Goal: Task Accomplishment & Management: Use online tool/utility

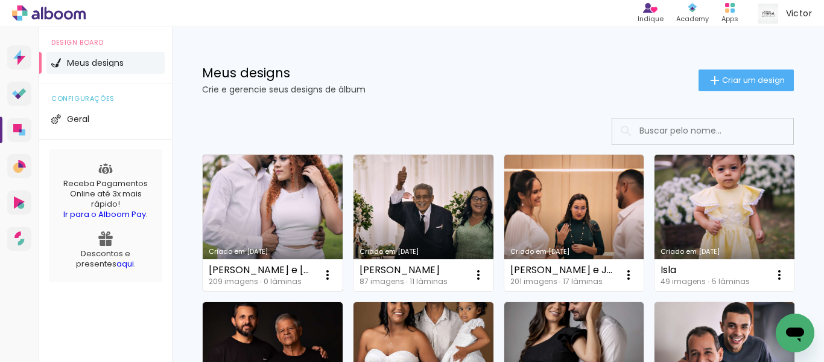
click at [268, 208] on link "Criado em [DATE]" at bounding box center [273, 223] width 140 height 136
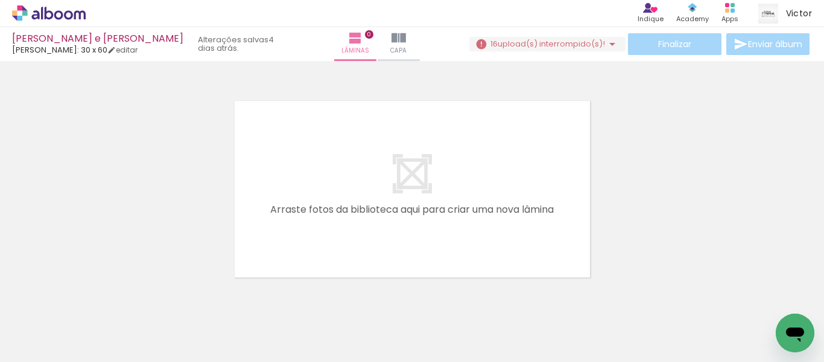
scroll to position [0, 7039]
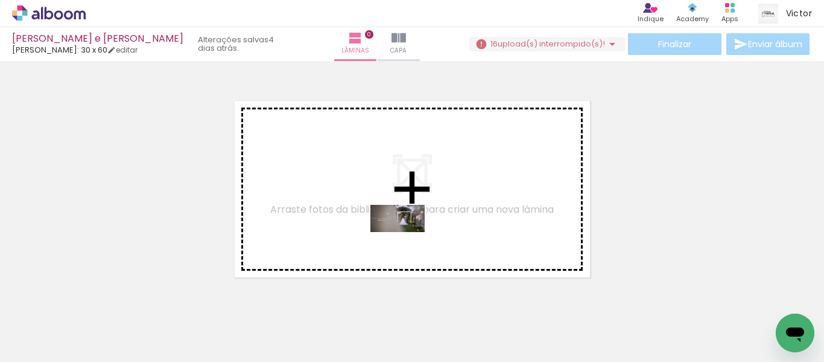
drag, startPoint x: 394, startPoint y: 287, endPoint x: 407, endPoint y: 241, distance: 48.2
click at [407, 241] on quentale-workspace at bounding box center [412, 181] width 824 height 362
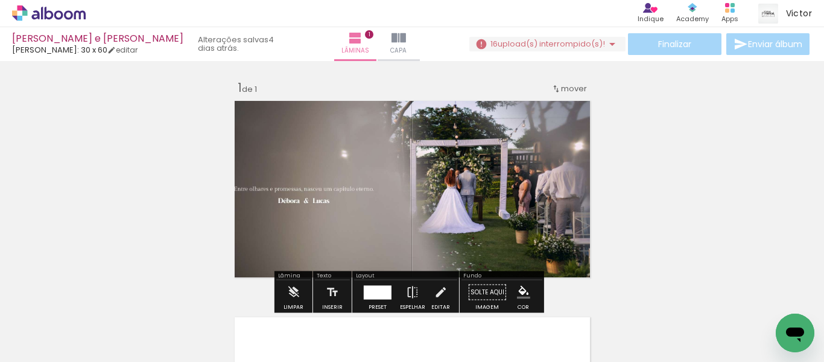
scroll to position [16, 0]
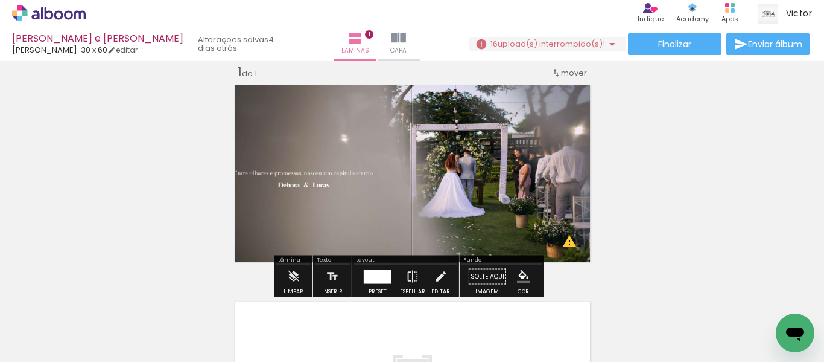
click at [372, 273] on div at bounding box center [378, 276] width 28 height 14
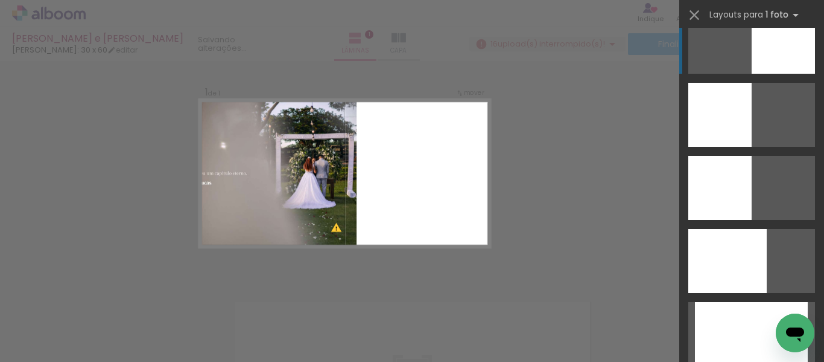
scroll to position [181, 0]
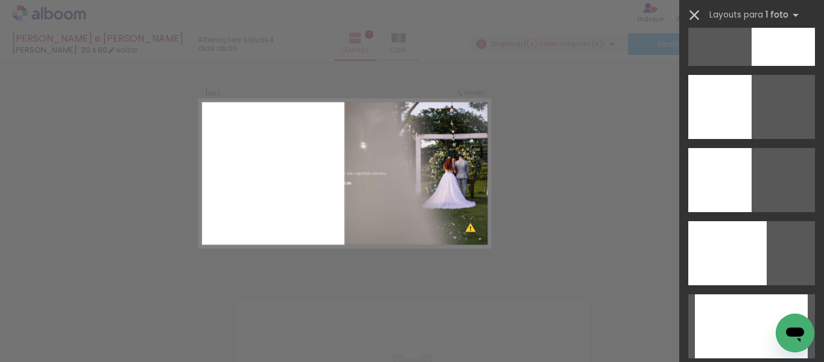
click at [697, 16] on iron-icon at bounding box center [694, 15] width 17 height 17
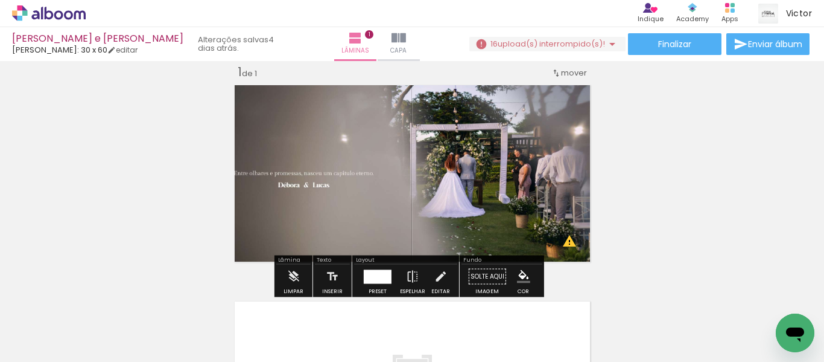
click at [400, 206] on quentale-photo at bounding box center [412, 173] width 365 height 186
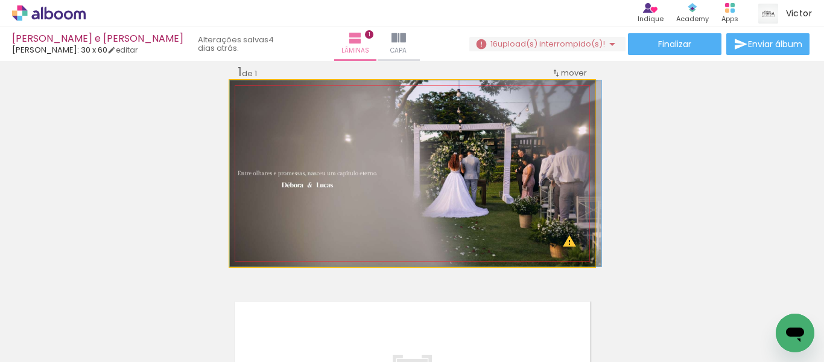
drag, startPoint x: 400, startPoint y: 206, endPoint x: 422, endPoint y: 206, distance: 22.3
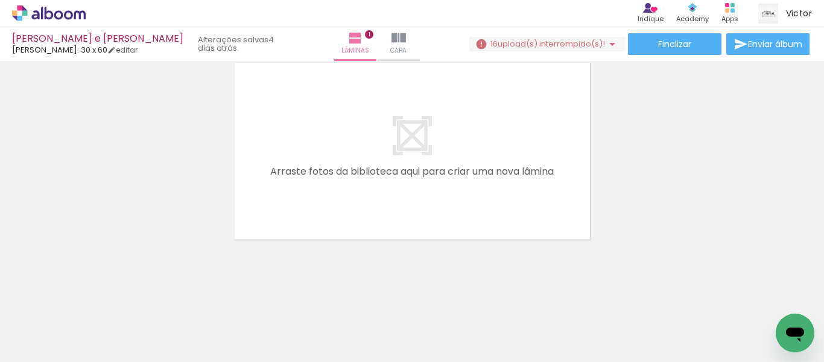
scroll to position [0, 1321]
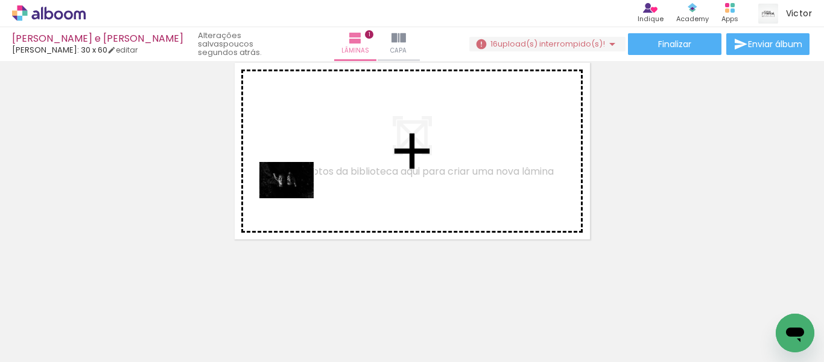
drag, startPoint x: 228, startPoint y: 333, endPoint x: 296, endPoint y: 198, distance: 151.4
click at [296, 198] on quentale-workspace at bounding box center [412, 181] width 824 height 362
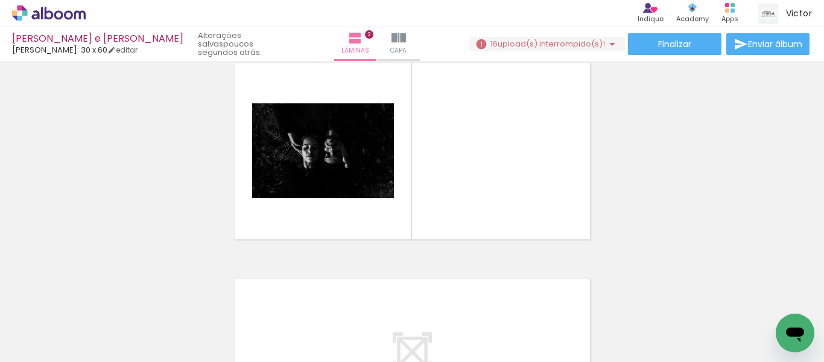
scroll to position [232, 0]
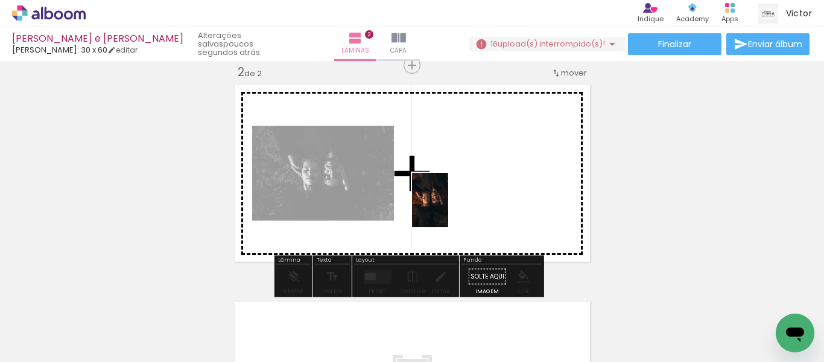
drag, startPoint x: 302, startPoint y: 327, endPoint x: 448, endPoint y: 209, distance: 188.0
click at [448, 209] on quentale-workspace at bounding box center [412, 181] width 824 height 362
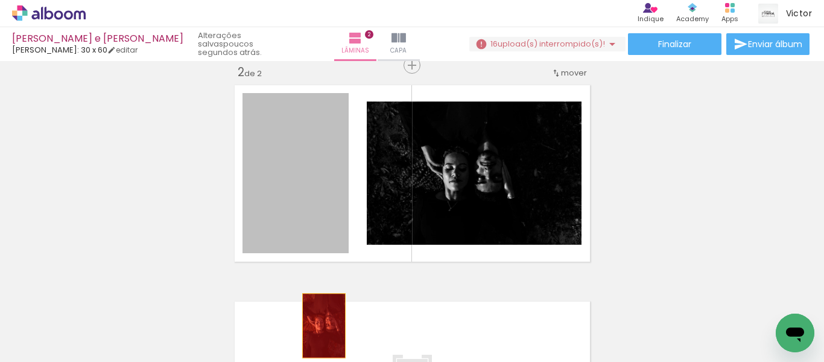
drag, startPoint x: 314, startPoint y: 197, endPoint x: 474, endPoint y: 334, distance: 211.1
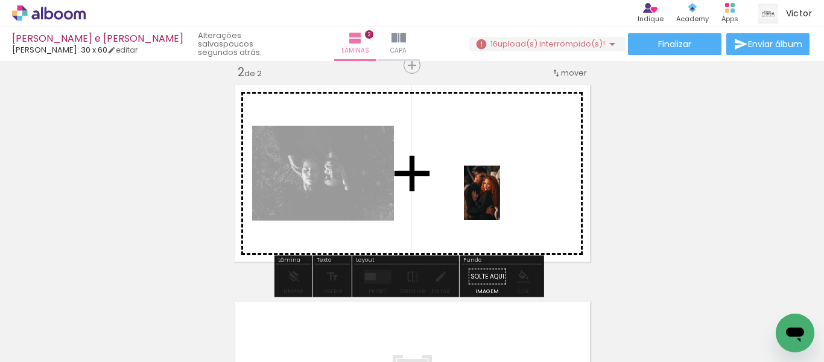
drag, startPoint x: 552, startPoint y: 327, endPoint x: 500, endPoint y: 202, distance: 135.6
click at [500, 202] on quentale-workspace at bounding box center [412, 181] width 824 height 362
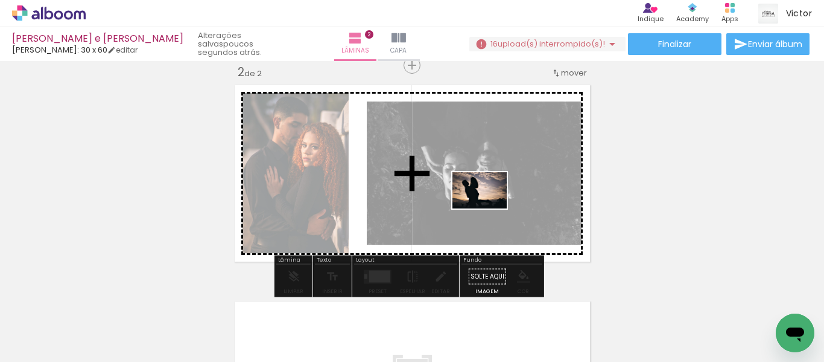
drag, startPoint x: 764, startPoint y: 318, endPoint x: 489, endPoint y: 208, distance: 295.8
click at [489, 208] on quentale-workspace at bounding box center [412, 181] width 824 height 362
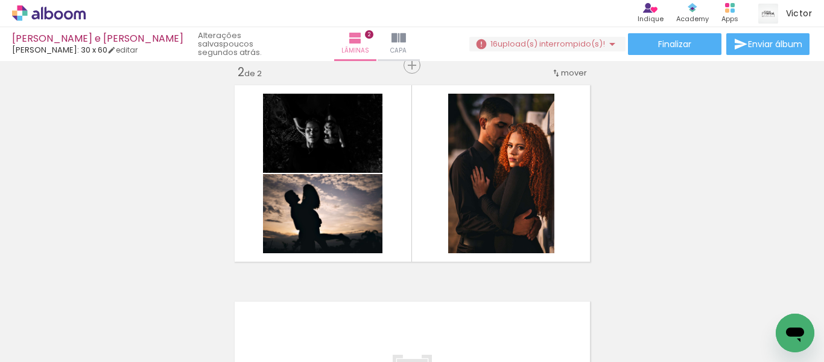
scroll to position [0, 283]
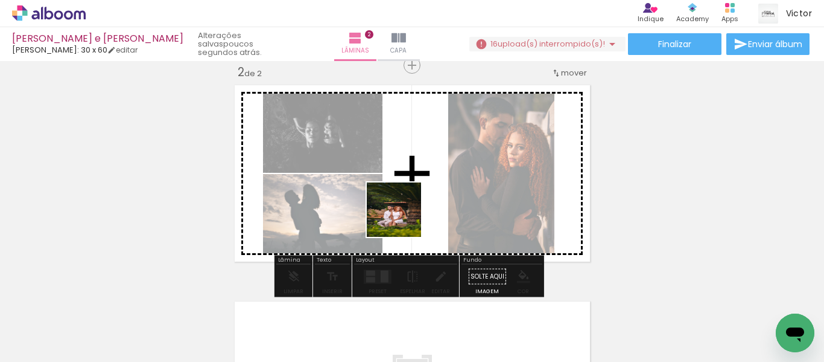
drag, startPoint x: 380, startPoint y: 339, endPoint x: 403, endPoint y: 218, distance: 123.0
click at [403, 218] on quentale-workspace at bounding box center [412, 181] width 824 height 362
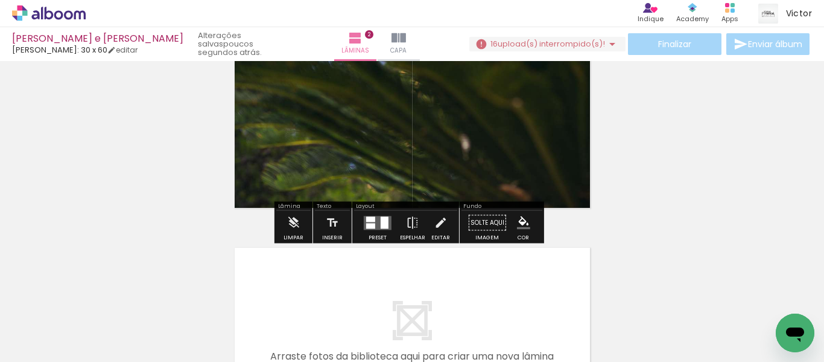
scroll to position [302, 0]
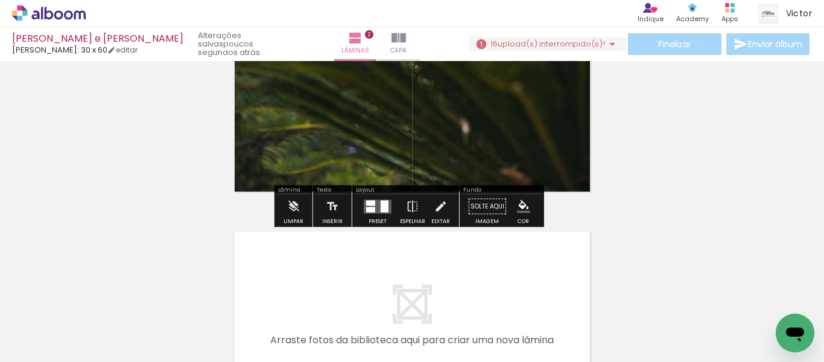
click at [334, 158] on quentale-photo at bounding box center [412, 103] width 365 height 186
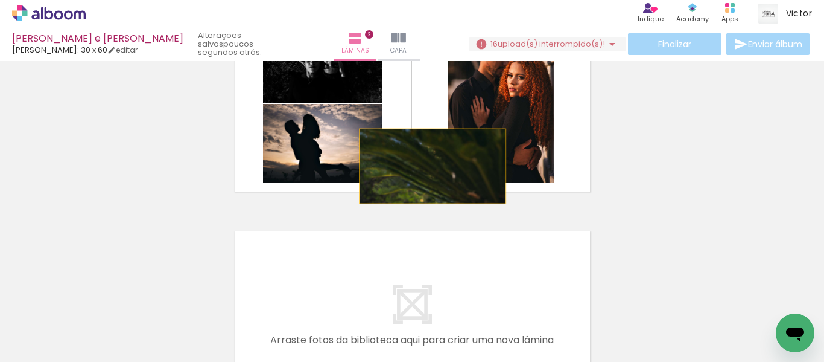
drag, startPoint x: 334, startPoint y: 158, endPoint x: 428, endPoint y: 166, distance: 94.5
click at [428, 166] on quentale-layouter at bounding box center [412, 103] width 365 height 186
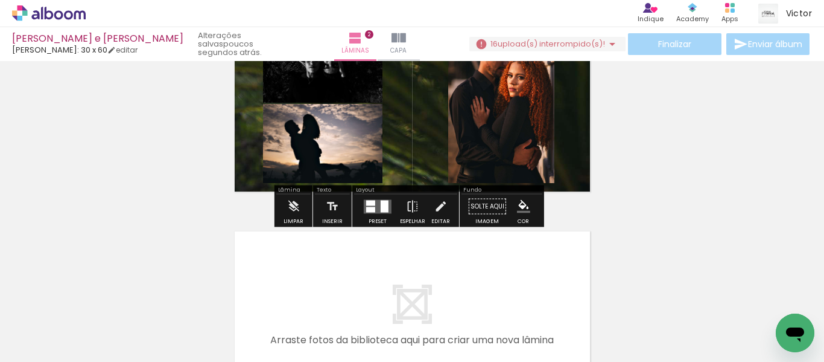
click at [428, 166] on quentale-photo at bounding box center [412, 103] width 365 height 186
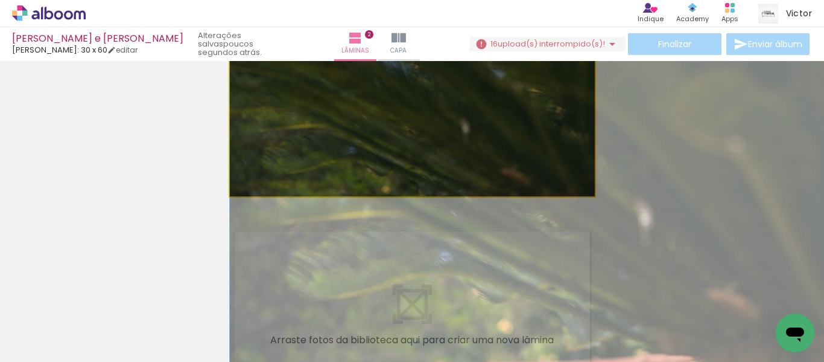
click at [428, 166] on quentale-photo at bounding box center [412, 103] width 365 height 186
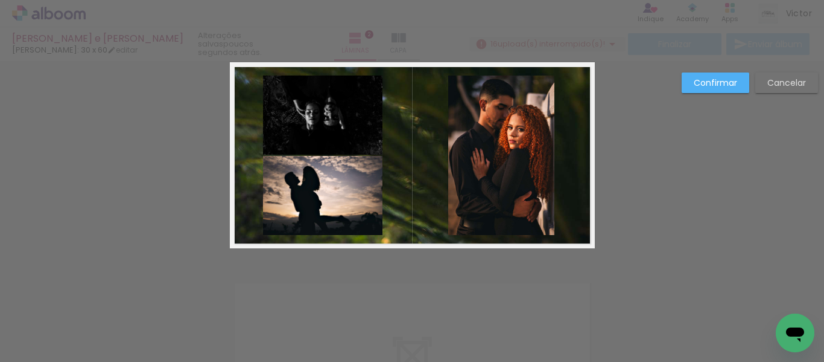
scroll to position [232, 0]
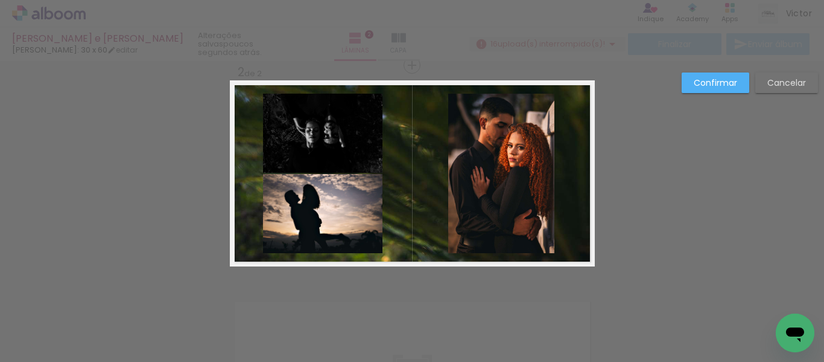
click at [0, 0] on slot "Cancelar" at bounding box center [0, 0] width 0 height 0
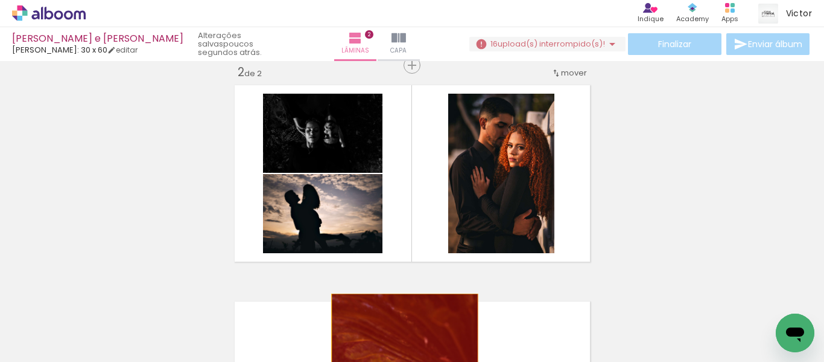
drag, startPoint x: 421, startPoint y: 202, endPoint x: 400, endPoint y: 331, distance: 130.2
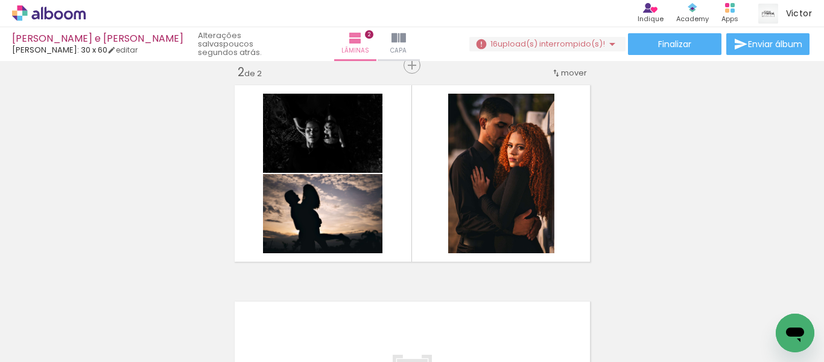
scroll to position [0, 601]
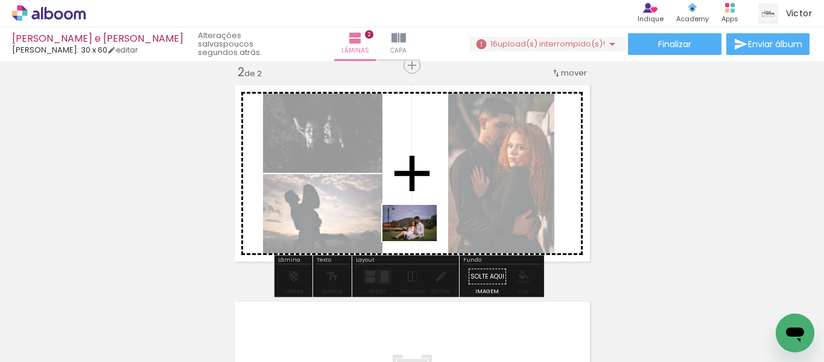
drag, startPoint x: 285, startPoint y: 337, endPoint x: 419, endPoint y: 241, distance: 164.3
click at [419, 241] on quentale-workspace at bounding box center [412, 181] width 824 height 362
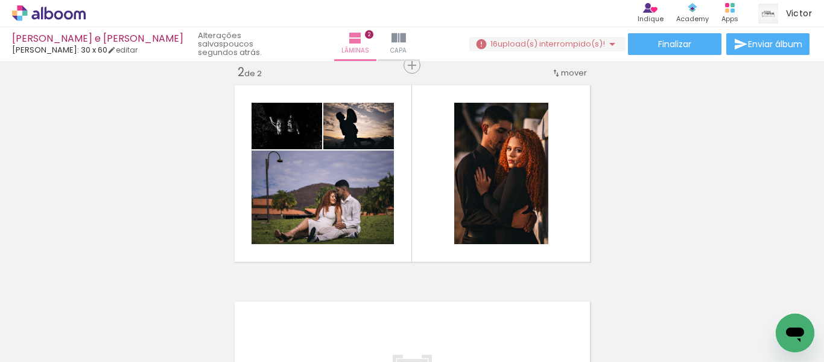
scroll to position [0, 141]
drag, startPoint x: 125, startPoint y: 351, endPoint x: 113, endPoint y: 351, distance: 12.1
click at [113, 351] on quentale-thumb at bounding box center [115, 320] width 68 height 69
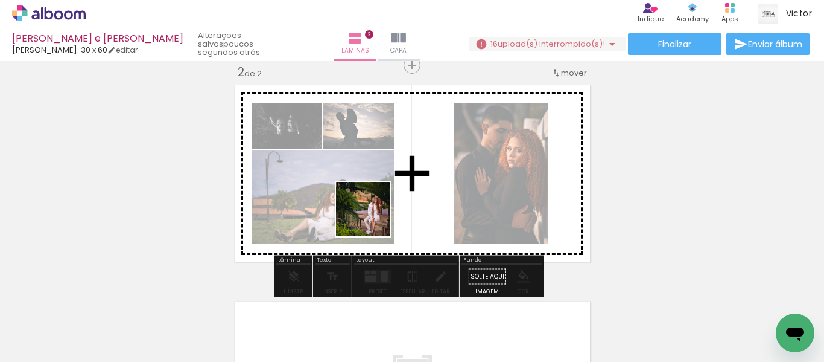
drag, startPoint x: 180, startPoint y: 333, endPoint x: 372, endPoint y: 218, distance: 224.4
click at [372, 218] on quentale-workspace at bounding box center [412, 181] width 824 height 362
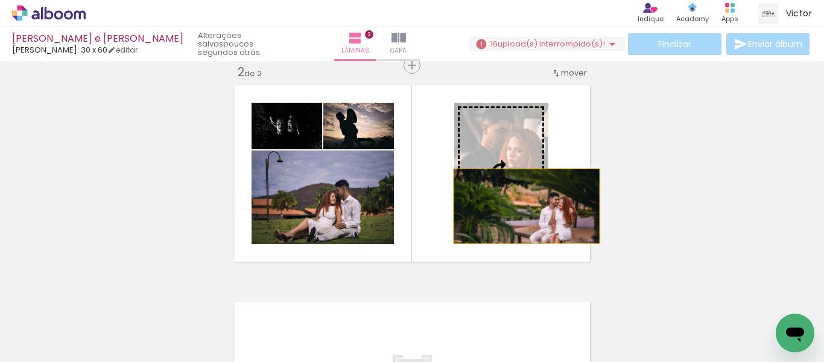
drag, startPoint x: 450, startPoint y: 181, endPoint x: 522, endPoint y: 206, distance: 76.5
click at [0, 0] on slot at bounding box center [0, 0] width 0 height 0
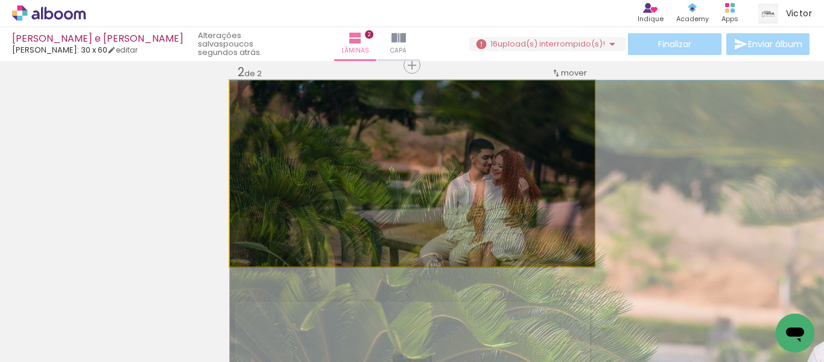
drag, startPoint x: 567, startPoint y: 189, endPoint x: 366, endPoint y: 236, distance: 206.4
click at [0, 0] on slot at bounding box center [0, 0] width 0 height 0
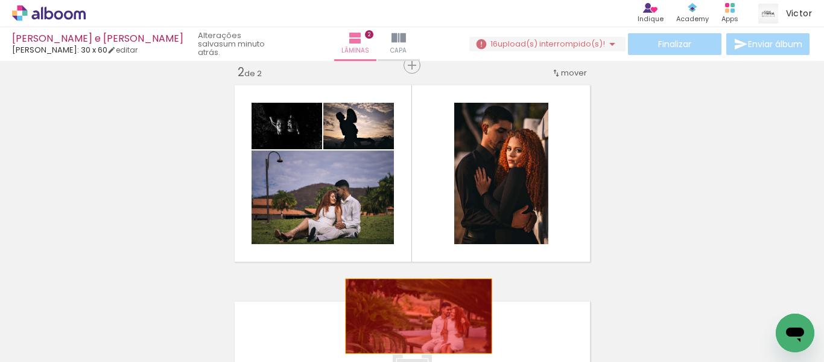
drag, startPoint x: 436, startPoint y: 186, endPoint x: 414, endPoint y: 316, distance: 131.7
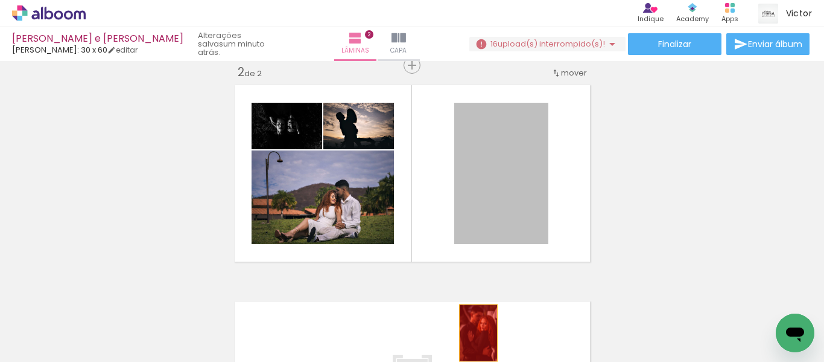
drag, startPoint x: 502, startPoint y: 179, endPoint x: 308, endPoint y: 183, distance: 193.2
click at [470, 330] on quentale-workspace at bounding box center [412, 181] width 824 height 362
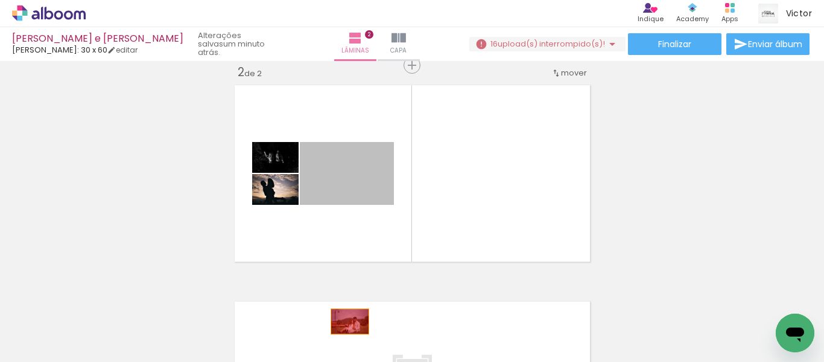
drag, startPoint x: 359, startPoint y: 187, endPoint x: 281, endPoint y: 179, distance: 78.9
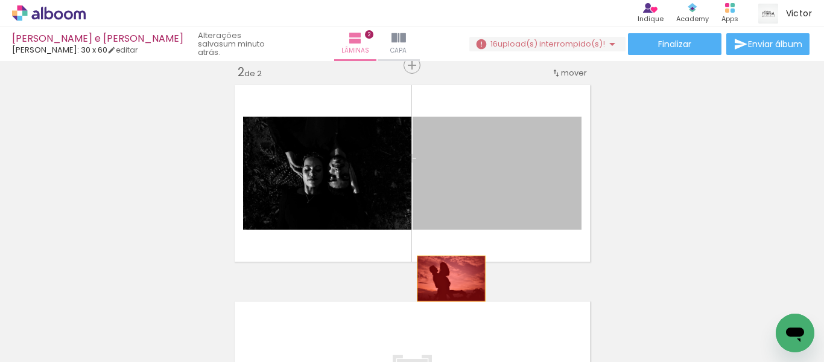
drag, startPoint x: 458, startPoint y: 173, endPoint x: 338, endPoint y: 226, distance: 130.8
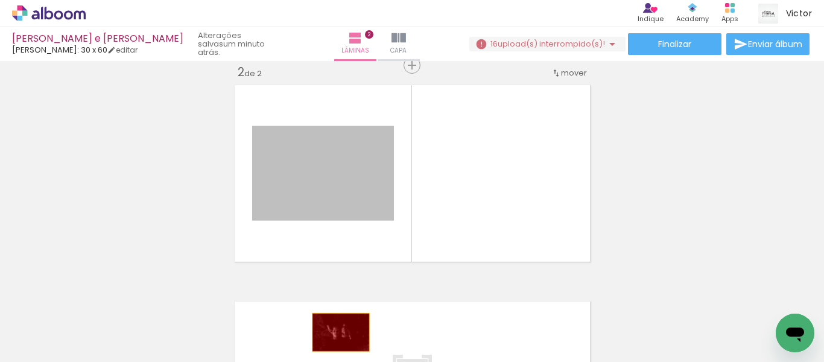
drag, startPoint x: 330, startPoint y: 170, endPoint x: 336, endPoint y: 334, distance: 164.9
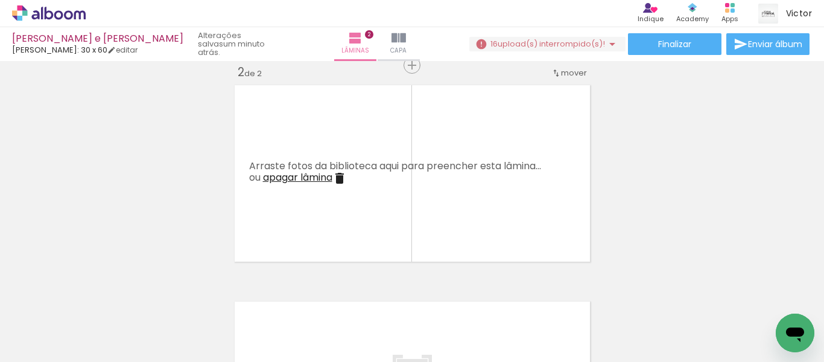
scroll to position [0, 2087]
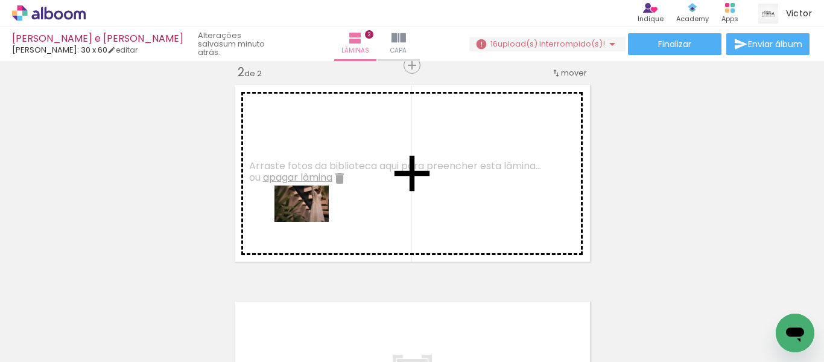
drag, startPoint x: 133, startPoint y: 330, endPoint x: 311, endPoint y: 222, distance: 208.3
click at [311, 222] on quentale-workspace at bounding box center [412, 181] width 824 height 362
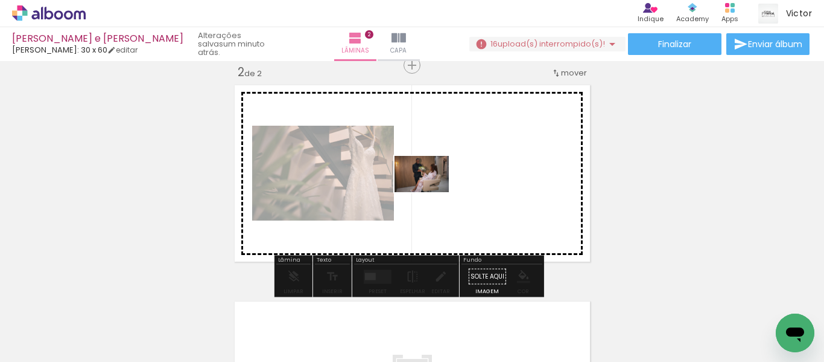
drag, startPoint x: 221, startPoint y: 330, endPoint x: 444, endPoint y: 183, distance: 266.8
click at [444, 183] on quentale-workspace at bounding box center [412, 181] width 824 height 362
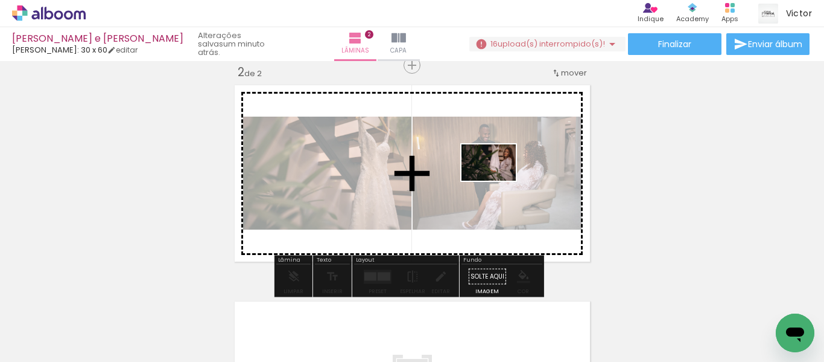
drag, startPoint x: 349, startPoint y: 323, endPoint x: 498, endPoint y: 180, distance: 206.2
click at [498, 180] on quentale-workspace at bounding box center [412, 181] width 824 height 362
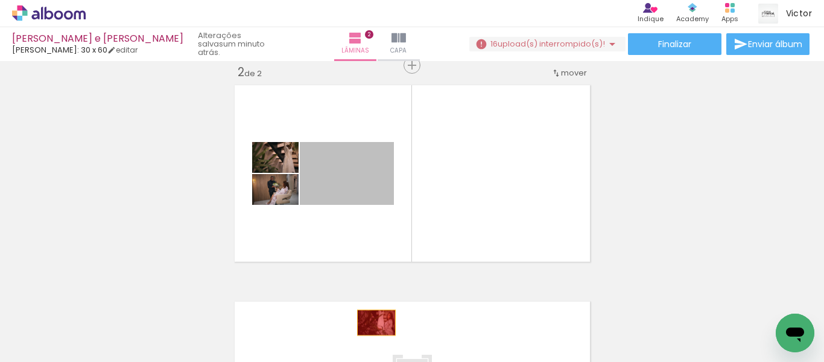
drag, startPoint x: 378, startPoint y: 180, endPoint x: 387, endPoint y: 331, distance: 151.8
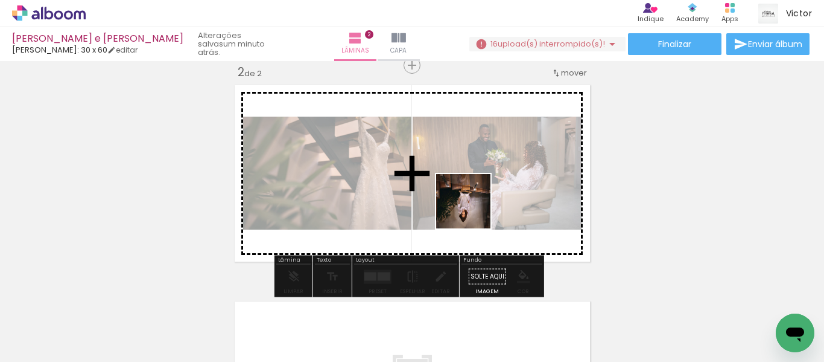
drag, startPoint x: 411, startPoint y: 334, endPoint x: 503, endPoint y: 187, distance: 173.8
click at [503, 156] on quentale-workspace at bounding box center [412, 181] width 824 height 362
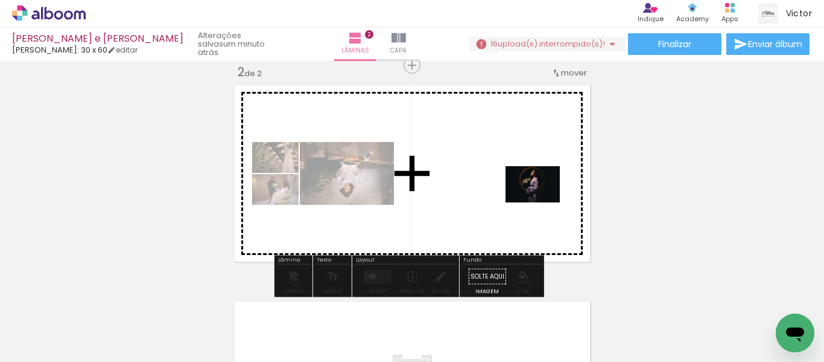
drag, startPoint x: 543, startPoint y: 330, endPoint x: 542, endPoint y: 202, distance: 128.0
click at [542, 202] on quentale-workspace at bounding box center [412, 181] width 824 height 362
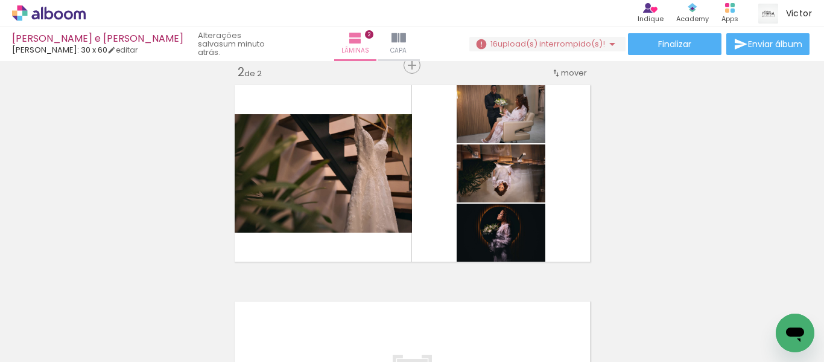
scroll to position [0, 7204]
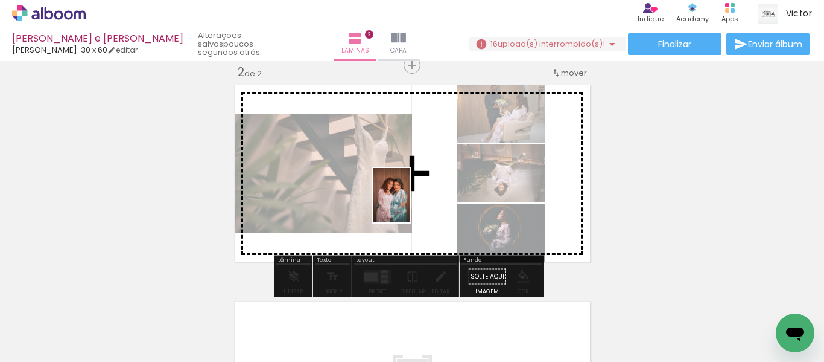
drag, startPoint x: 293, startPoint y: 328, endPoint x: 410, endPoint y: 204, distance: 170.4
click at [410, 204] on quentale-workspace at bounding box center [412, 181] width 824 height 362
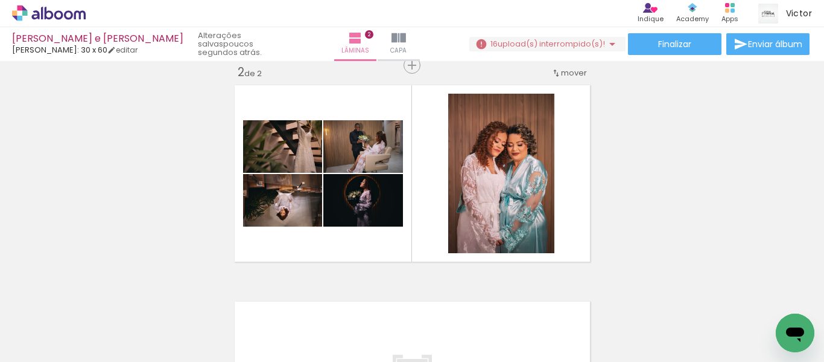
scroll to position [0, 7581]
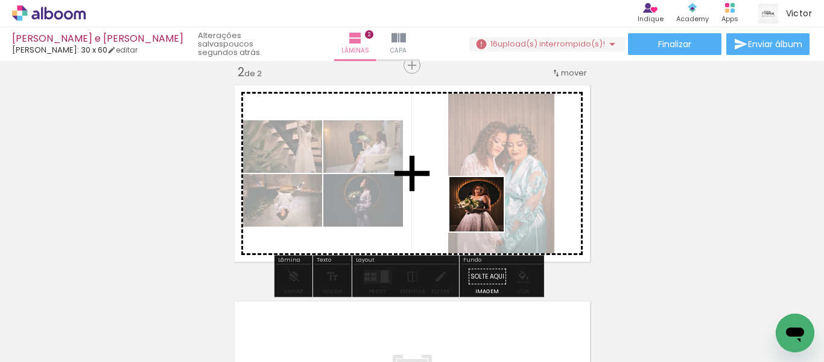
drag, startPoint x: 322, startPoint y: 334, endPoint x: 455, endPoint y: 358, distance: 135.0
click at [505, 200] on quentale-workspace at bounding box center [412, 181] width 824 height 362
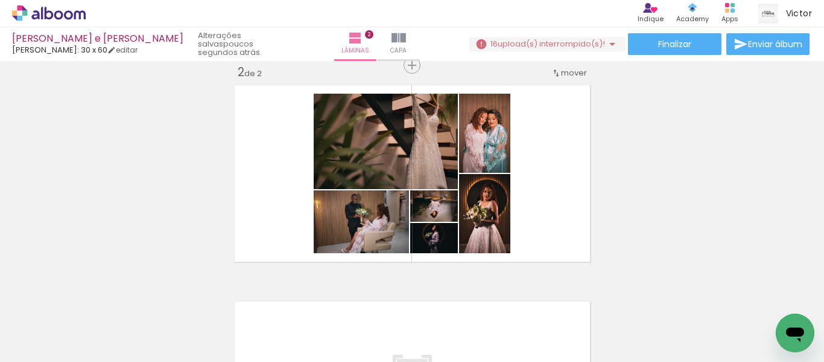
scroll to position [0, 2500]
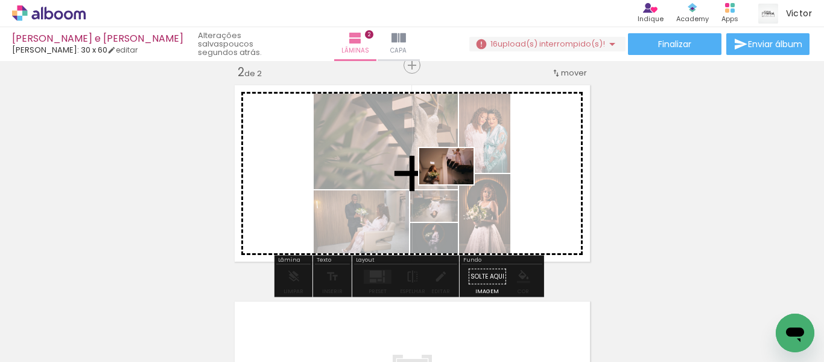
drag, startPoint x: 402, startPoint y: 318, endPoint x: 454, endPoint y: 190, distance: 138.6
click at [456, 183] on quentale-workspace at bounding box center [412, 181] width 824 height 362
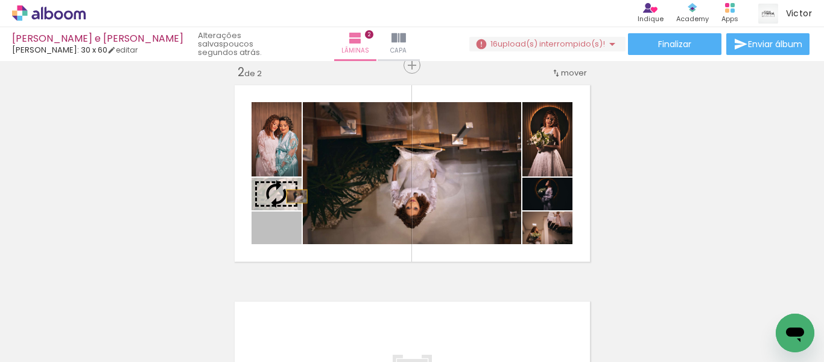
drag, startPoint x: 293, startPoint y: 232, endPoint x: 292, endPoint y: 196, distance: 36.2
click at [0, 0] on slot at bounding box center [0, 0] width 0 height 0
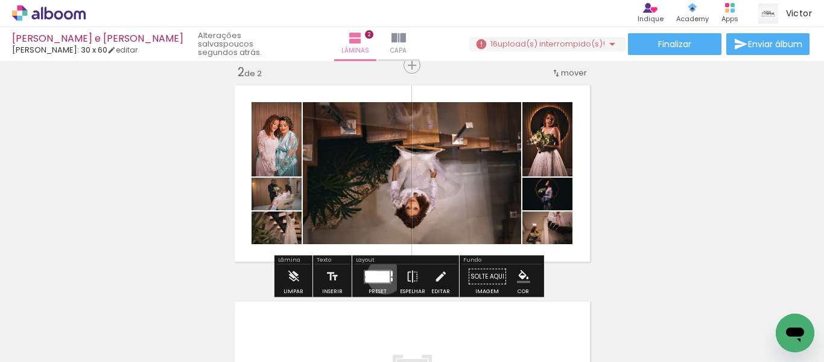
click at [383, 275] on div at bounding box center [378, 275] width 24 height 11
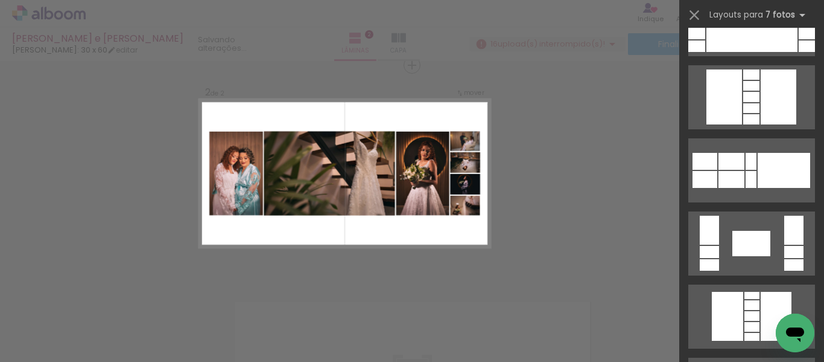
scroll to position [664, 0]
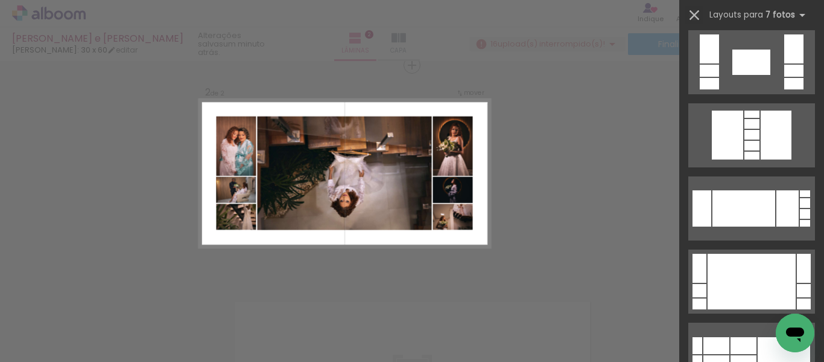
click at [697, 13] on iron-icon at bounding box center [694, 15] width 17 height 17
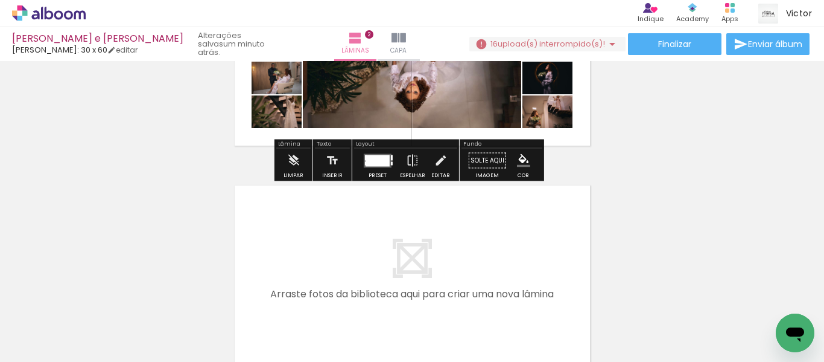
scroll to position [413, 0]
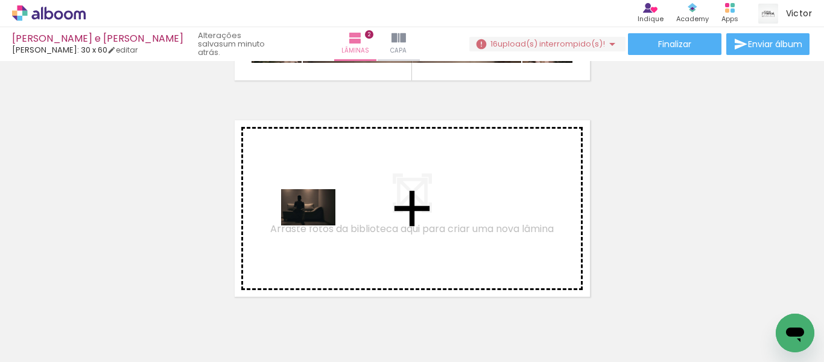
drag, startPoint x: 196, startPoint y: 330, endPoint x: 317, endPoint y: 225, distance: 160.9
click at [317, 225] on quentale-workspace at bounding box center [412, 181] width 824 height 362
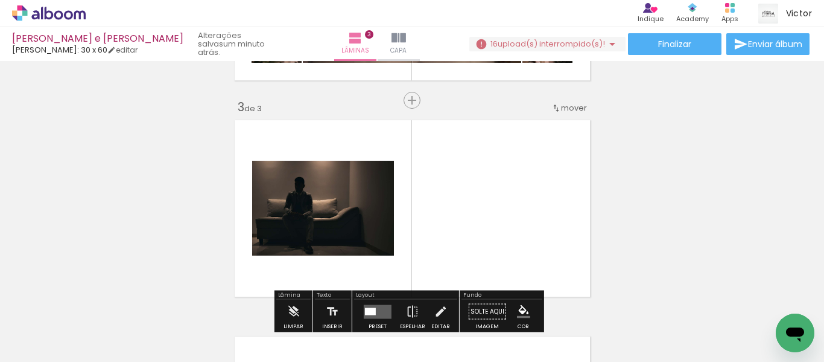
scroll to position [448, 0]
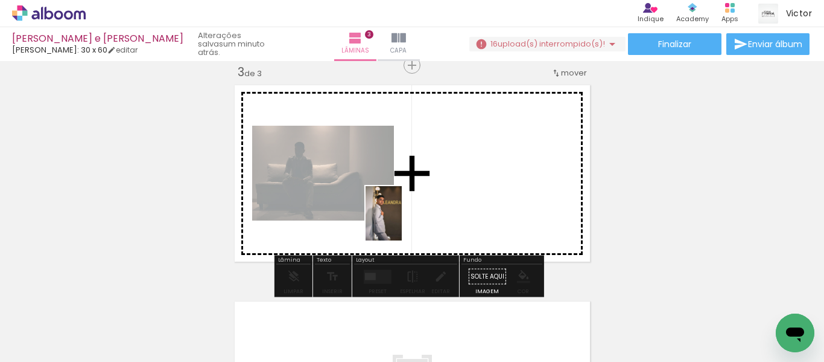
drag, startPoint x: 333, startPoint y: 317, endPoint x: 328, endPoint y: 282, distance: 35.9
click at [415, 206] on quentale-workspace at bounding box center [412, 181] width 824 height 362
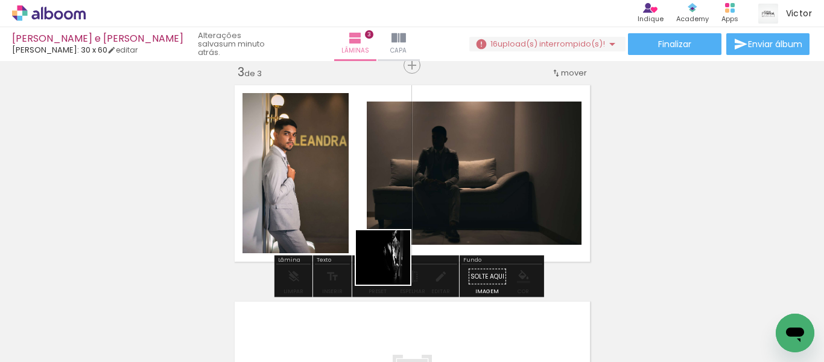
drag, startPoint x: 275, startPoint y: 323, endPoint x: 496, endPoint y: 200, distance: 252.9
click at [496, 200] on quentale-workspace at bounding box center [412, 181] width 824 height 362
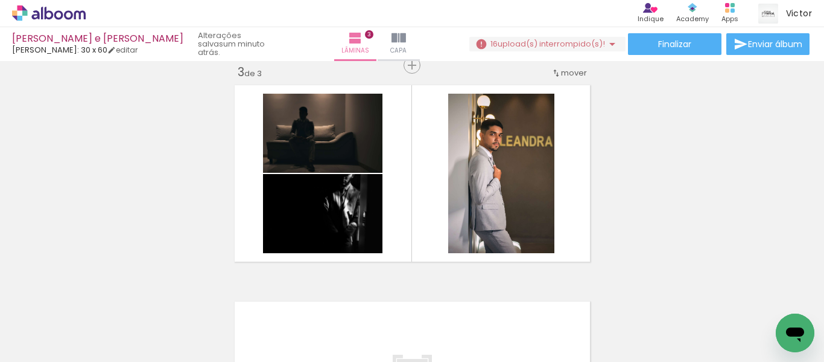
scroll to position [0, 7428]
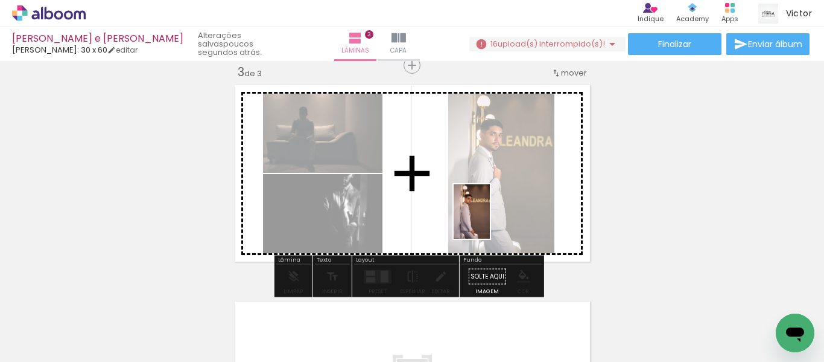
drag, startPoint x: 339, startPoint y: 337, endPoint x: 498, endPoint y: 213, distance: 201.6
click at [498, 213] on quentale-workspace at bounding box center [412, 181] width 824 height 362
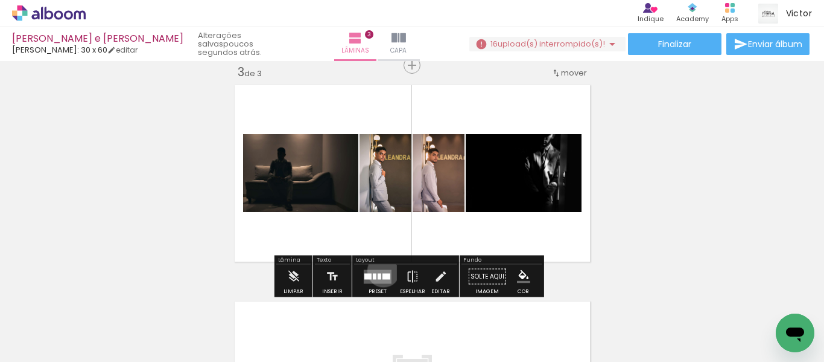
click at [381, 270] on quentale-layouter at bounding box center [378, 276] width 28 height 14
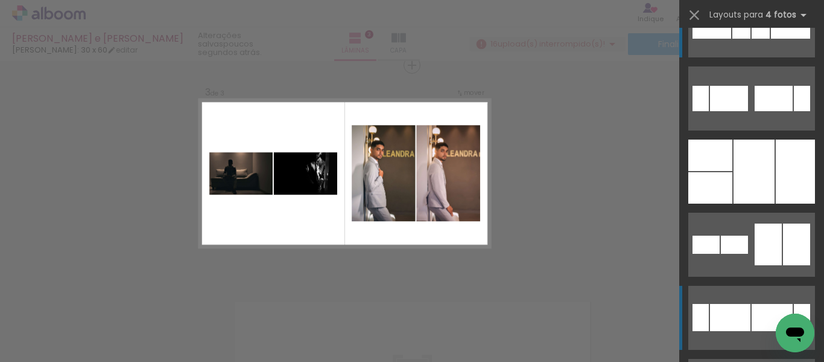
scroll to position [121, 0]
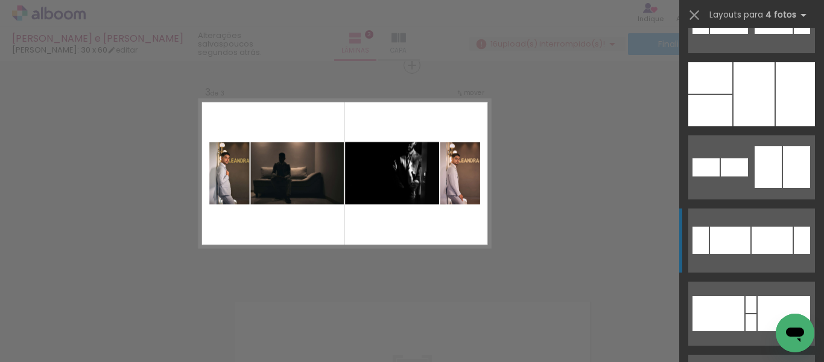
click at [741, 245] on div at bounding box center [730, 239] width 40 height 27
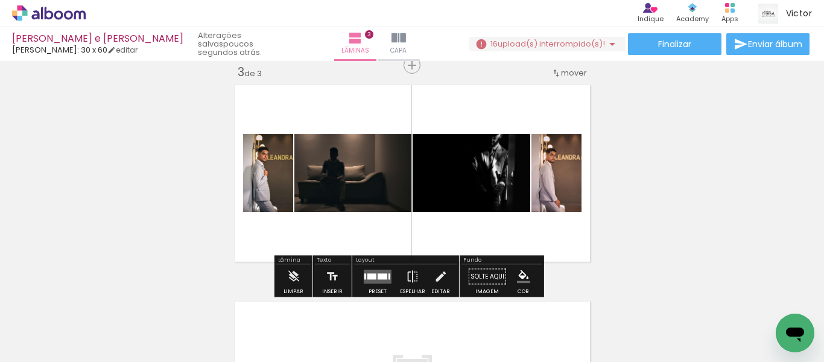
click at [369, 271] on quentale-layouter at bounding box center [378, 276] width 28 height 14
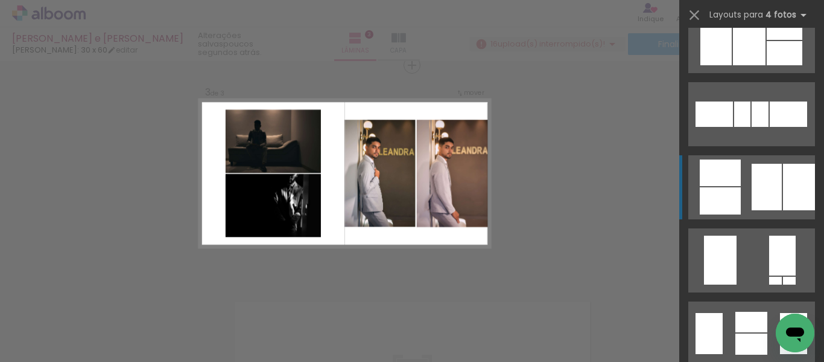
scroll to position [775, 0]
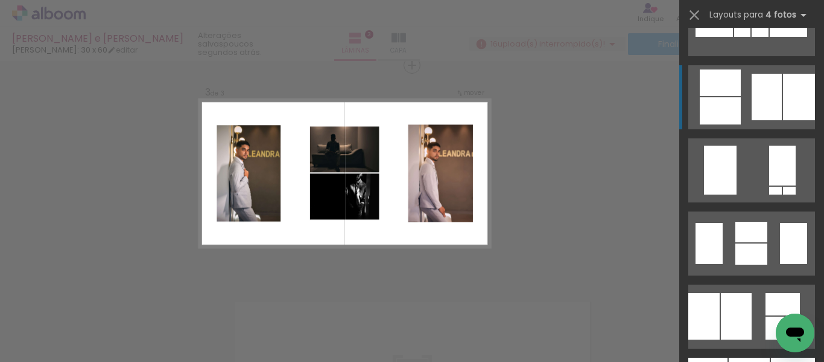
click at [720, 244] on quentale-layouter at bounding box center [752, 243] width 127 height 64
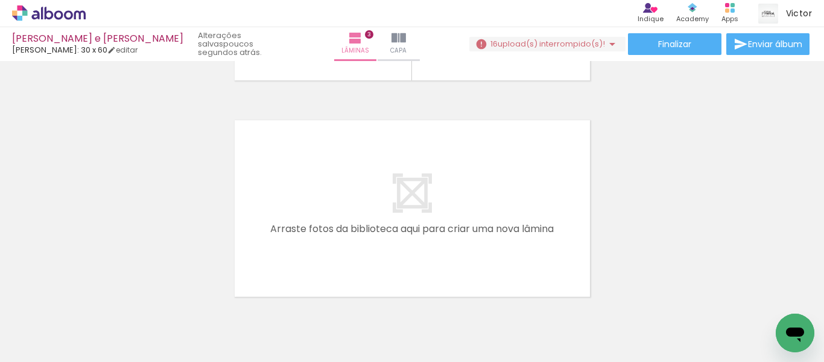
scroll to position [0, 2983]
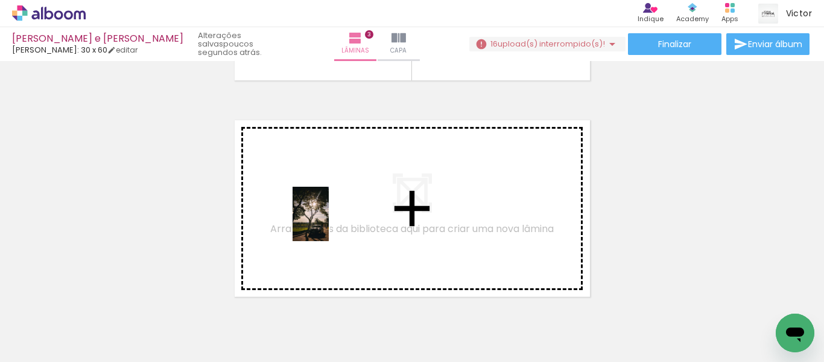
drag, startPoint x: 195, startPoint y: 333, endPoint x: 329, endPoint y: 223, distance: 173.3
click at [329, 223] on quentale-workspace at bounding box center [412, 181] width 824 height 362
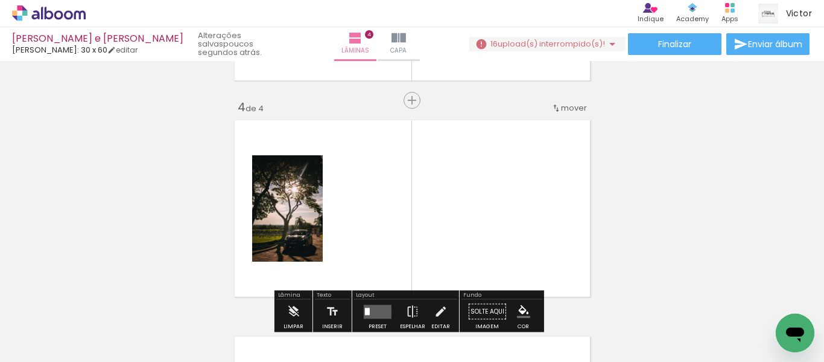
scroll to position [664, 0]
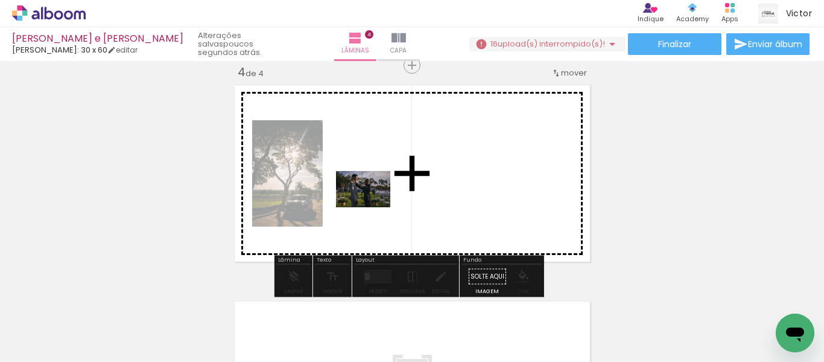
drag, startPoint x: 258, startPoint y: 330, endPoint x: 372, endPoint y: 207, distance: 167.8
click at [372, 207] on quentale-workspace at bounding box center [412, 181] width 824 height 362
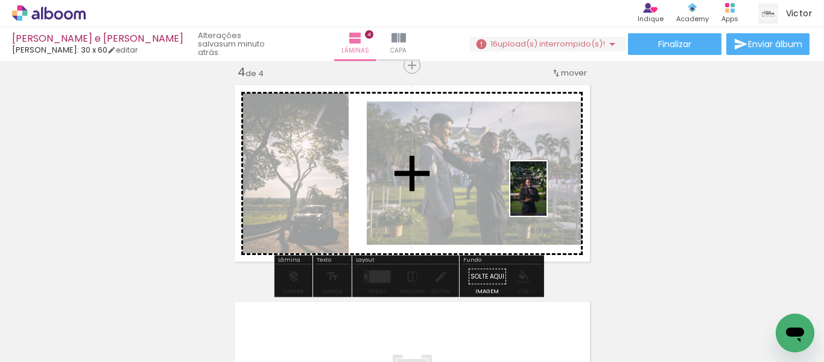
drag, startPoint x: 459, startPoint y: 328, endPoint x: 556, endPoint y: 186, distance: 172.1
click at [556, 186] on quentale-workspace at bounding box center [412, 181] width 824 height 362
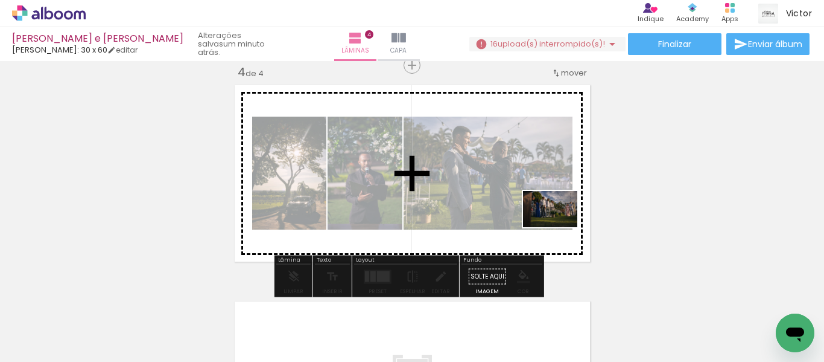
drag, startPoint x: 585, startPoint y: 318, endPoint x: 561, endPoint y: 195, distance: 125.6
click at [561, 195] on quentale-workspace at bounding box center [412, 181] width 824 height 362
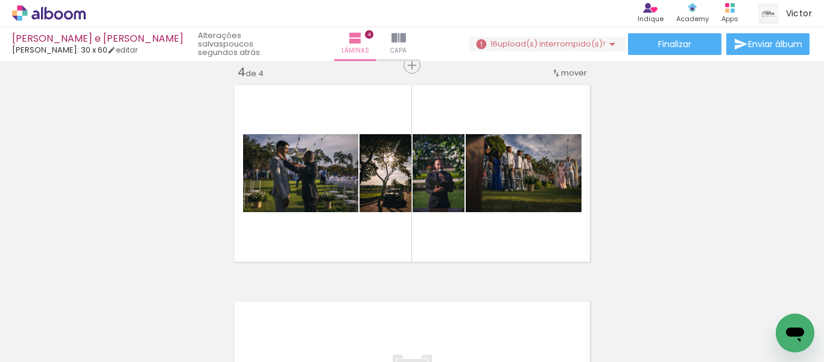
scroll to position [0, 7829]
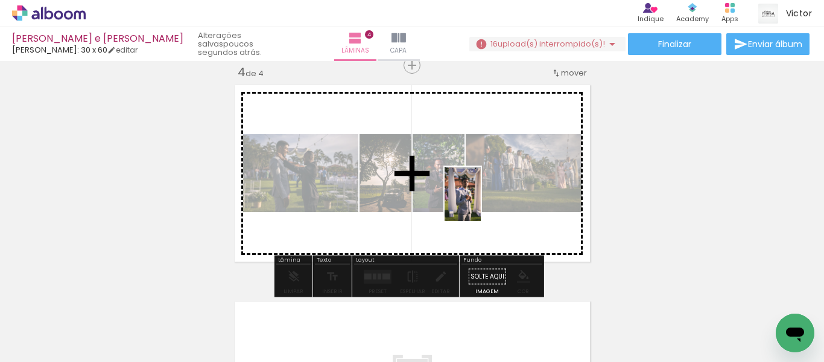
drag, startPoint x: 408, startPoint y: 338, endPoint x: 481, endPoint y: 203, distance: 153.7
click at [481, 203] on quentale-workspace at bounding box center [412, 181] width 824 height 362
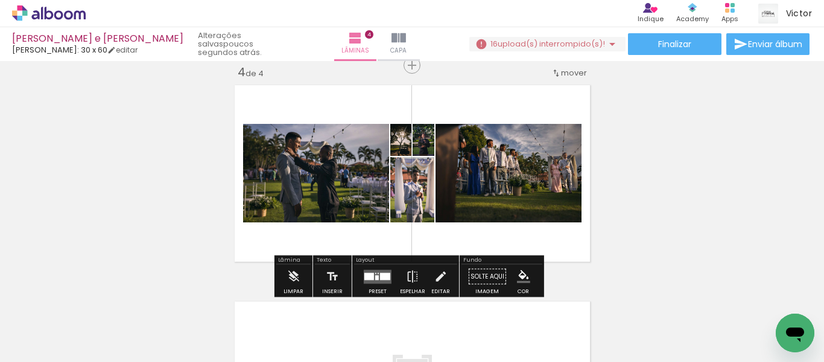
click at [371, 273] on div at bounding box center [370, 275] width 10 height 7
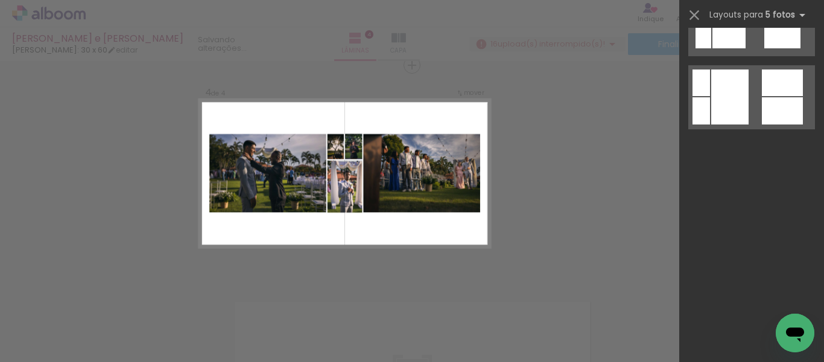
scroll to position [0, 0]
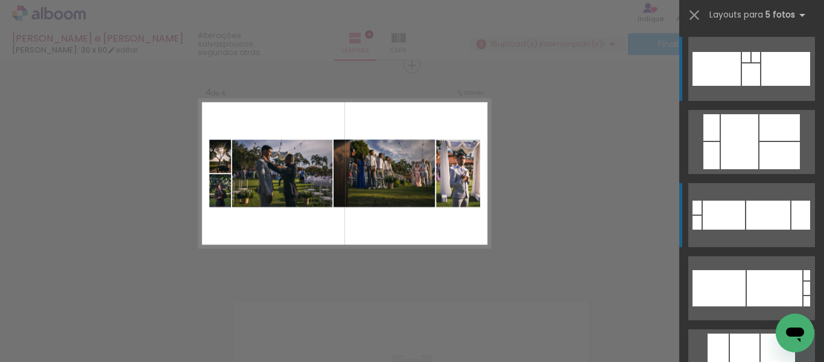
click at [747, 220] on div at bounding box center [769, 214] width 44 height 29
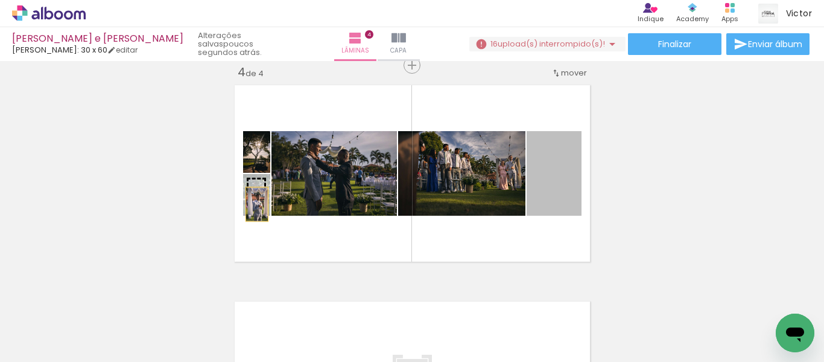
drag, startPoint x: 546, startPoint y: 193, endPoint x: 253, endPoint y: 204, distance: 293.0
click at [0, 0] on slot at bounding box center [0, 0] width 0 height 0
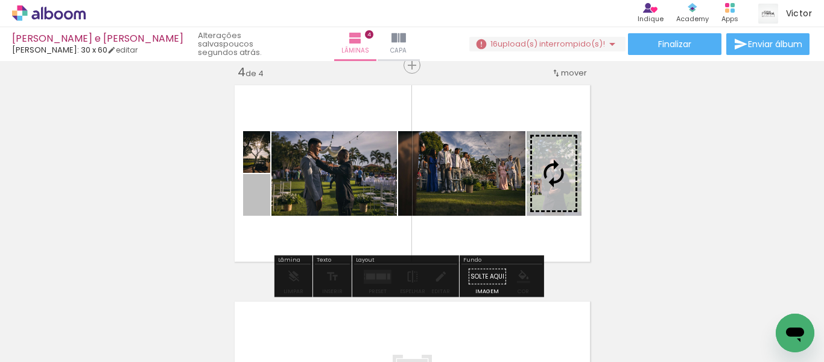
drag, startPoint x: 260, startPoint y: 201, endPoint x: 533, endPoint y: 186, distance: 273.2
click at [0, 0] on slot at bounding box center [0, 0] width 0 height 0
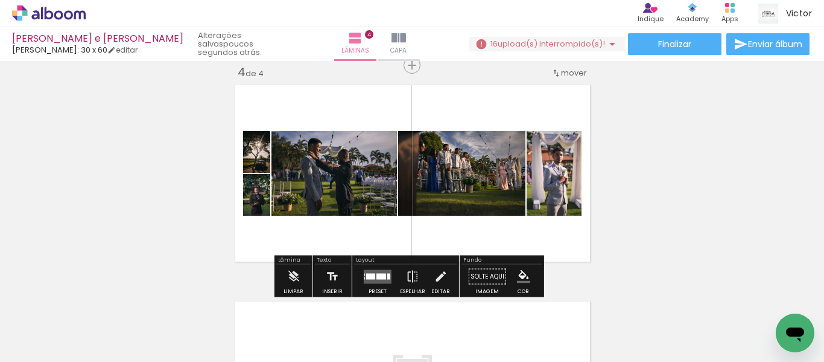
drag, startPoint x: 377, startPoint y: 269, endPoint x: 378, endPoint y: 277, distance: 7.9
click at [377, 270] on quentale-layouter at bounding box center [378, 276] width 28 height 14
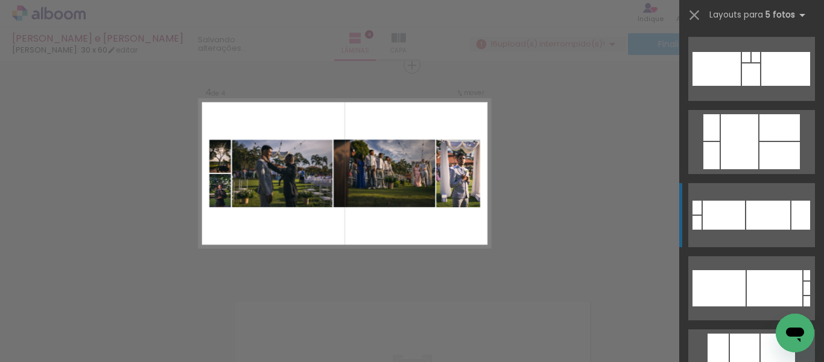
scroll to position [146, 0]
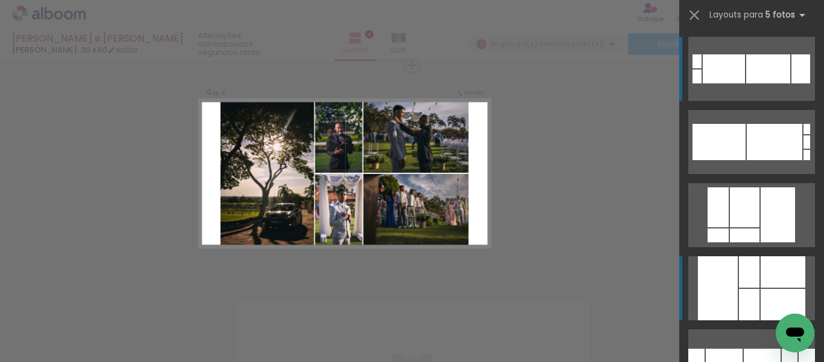
click at [761, 294] on div at bounding box center [783, 304] width 45 height 31
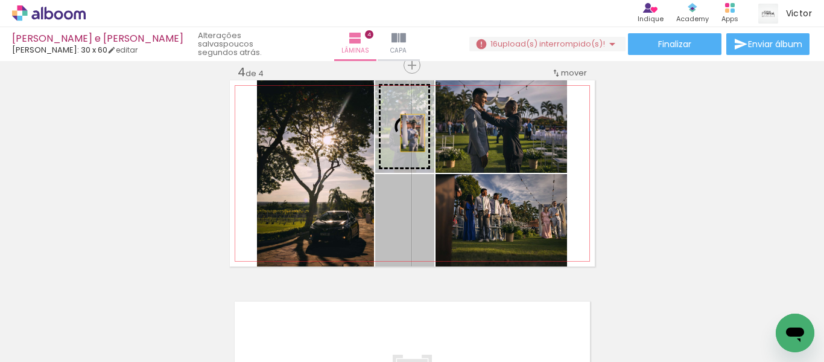
drag, startPoint x: 429, startPoint y: 228, endPoint x: 408, endPoint y: 133, distance: 97.7
click at [0, 0] on slot at bounding box center [0, 0] width 0 height 0
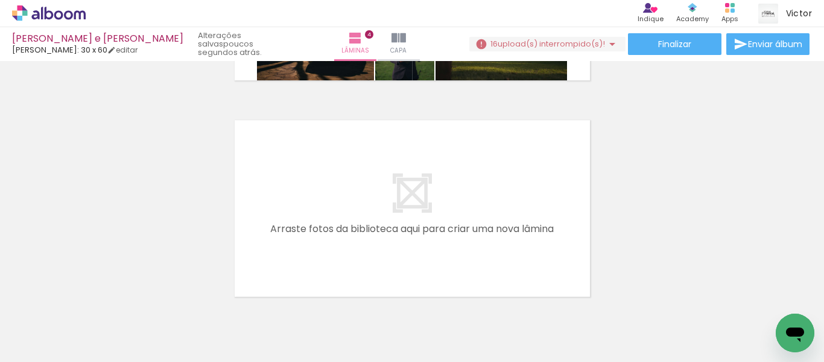
scroll to position [902, 0]
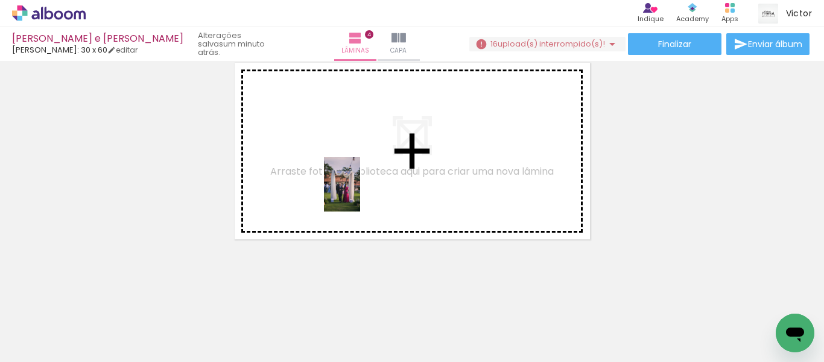
drag, startPoint x: 475, startPoint y: 333, endPoint x: 360, endPoint y: 193, distance: 181.4
click at [360, 193] on quentale-workspace at bounding box center [412, 181] width 824 height 362
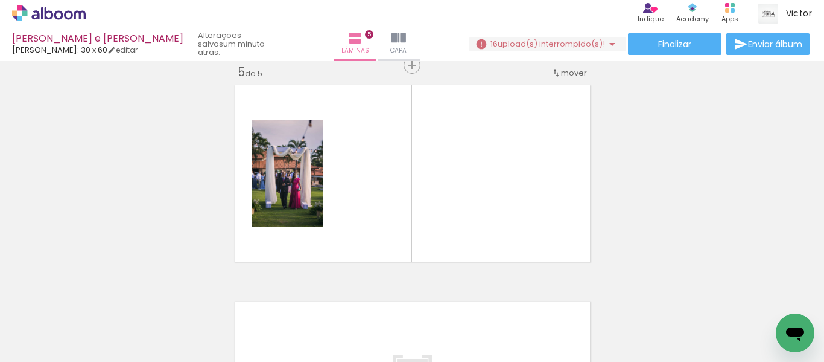
scroll to position [880, 0]
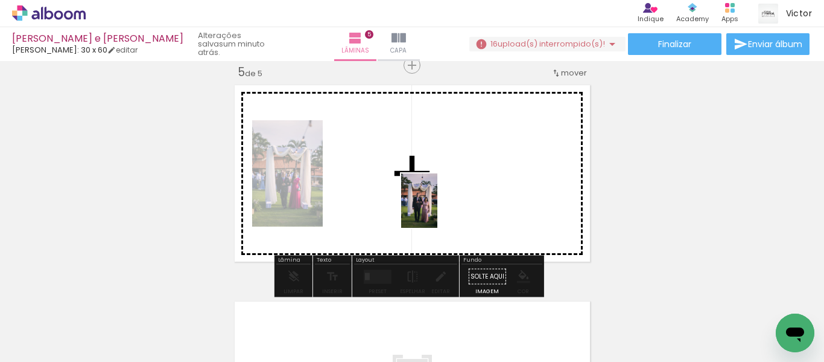
drag, startPoint x: 515, startPoint y: 296, endPoint x: 604, endPoint y: 327, distance: 94.5
click at [435, 200] on quentale-workspace at bounding box center [412, 181] width 824 height 362
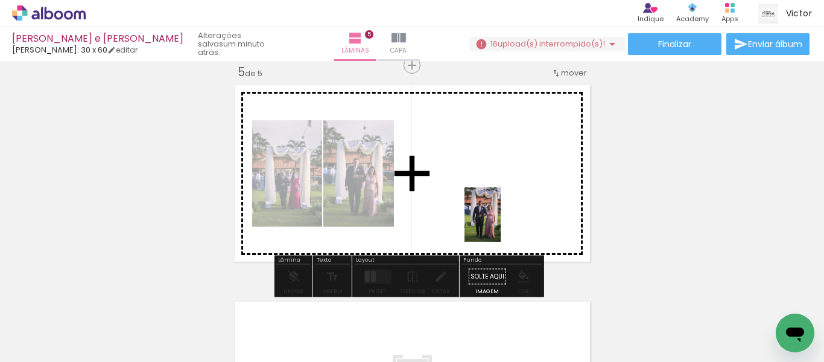
drag, startPoint x: 575, startPoint y: 292, endPoint x: 459, endPoint y: 361, distance: 134.3
click at [494, 209] on quentale-workspace at bounding box center [412, 181] width 824 height 362
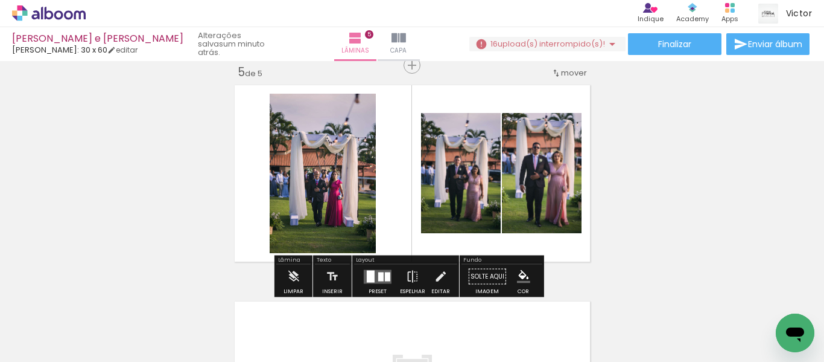
scroll to position [0, 8112]
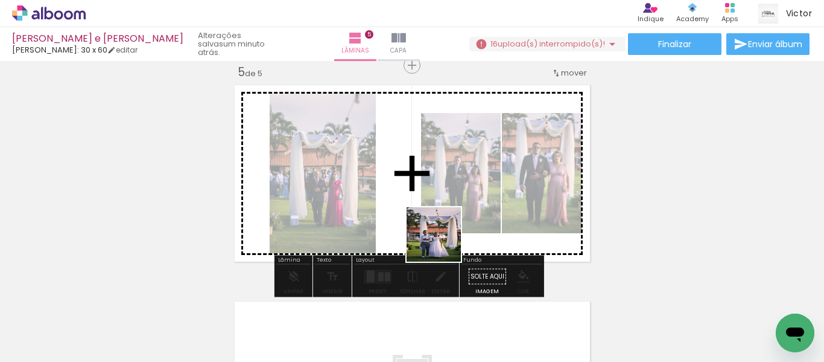
drag, startPoint x: 407, startPoint y: 331, endPoint x: 446, endPoint y: 226, distance: 111.9
click at [446, 226] on quentale-workspace at bounding box center [412, 181] width 824 height 362
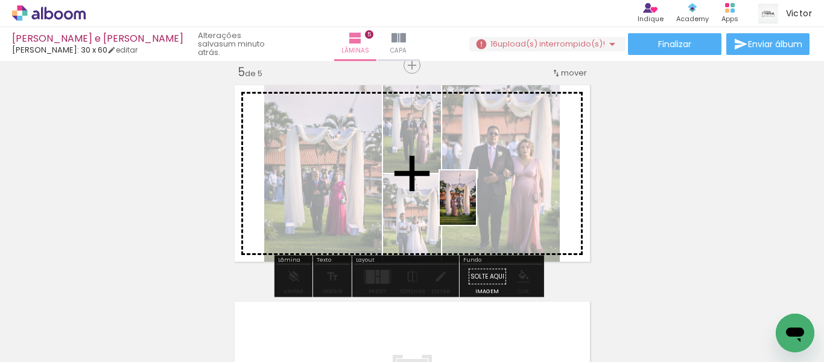
drag, startPoint x: 470, startPoint y: 319, endPoint x: 476, endPoint y: 206, distance: 113.1
click at [476, 206] on quentale-workspace at bounding box center [412, 181] width 824 height 362
